Goal: Transaction & Acquisition: Purchase product/service

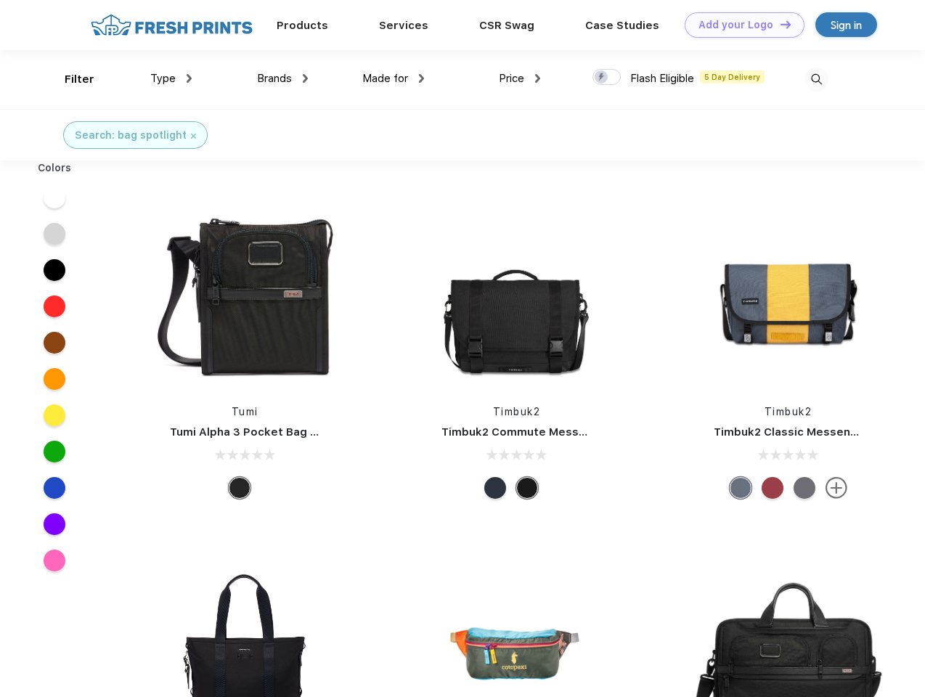
click at [739, 25] on link "Add your Logo Design Tool" at bounding box center [745, 24] width 120 height 25
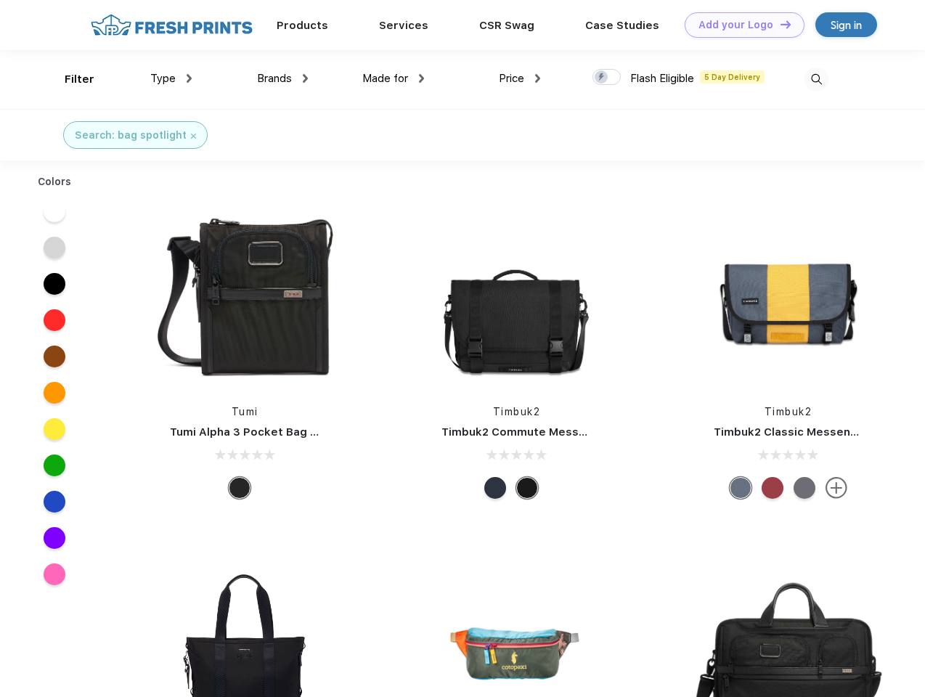
click at [0, 0] on div "Design Tool" at bounding box center [0, 0] width 0 height 0
click at [779, 24] on link "Add your Logo Design Tool" at bounding box center [745, 24] width 120 height 25
click at [70, 79] on div "Filter" at bounding box center [80, 79] width 30 height 17
click at [171, 78] on span "Type" at bounding box center [162, 78] width 25 height 13
click at [282, 78] on span "Brands" at bounding box center [274, 78] width 35 height 13
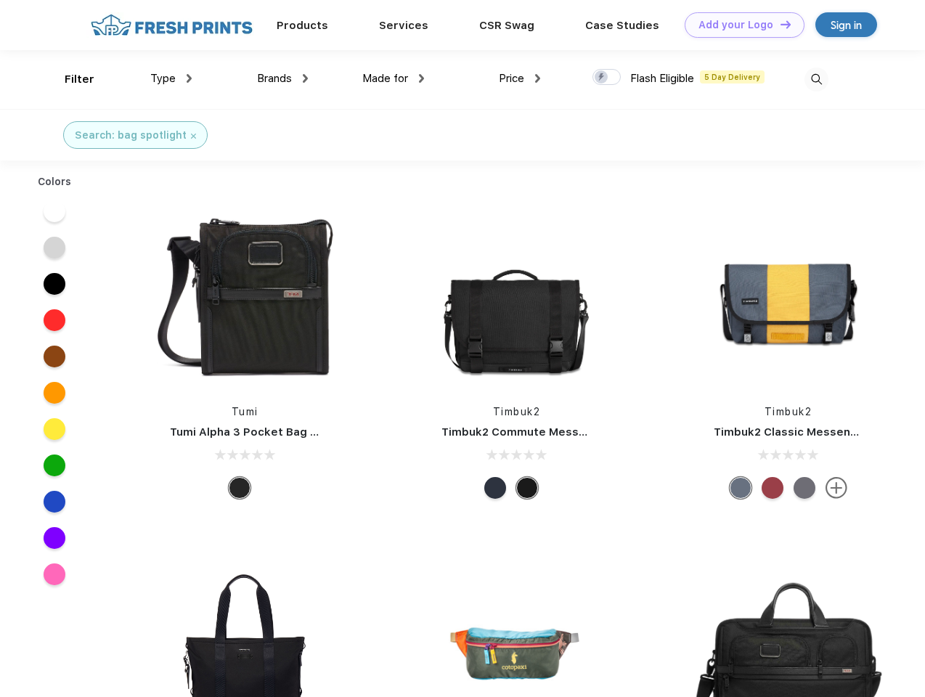
click at [394, 78] on span "Made for" at bounding box center [385, 78] width 46 height 13
click at [520, 78] on span "Price" at bounding box center [511, 78] width 25 height 13
click at [607, 78] on div at bounding box center [607, 77] width 28 height 16
click at [602, 78] on input "checkbox" at bounding box center [597, 72] width 9 height 9
click at [816, 79] on img at bounding box center [817, 80] width 24 height 24
